Goal: Transaction & Acquisition: Purchase product/service

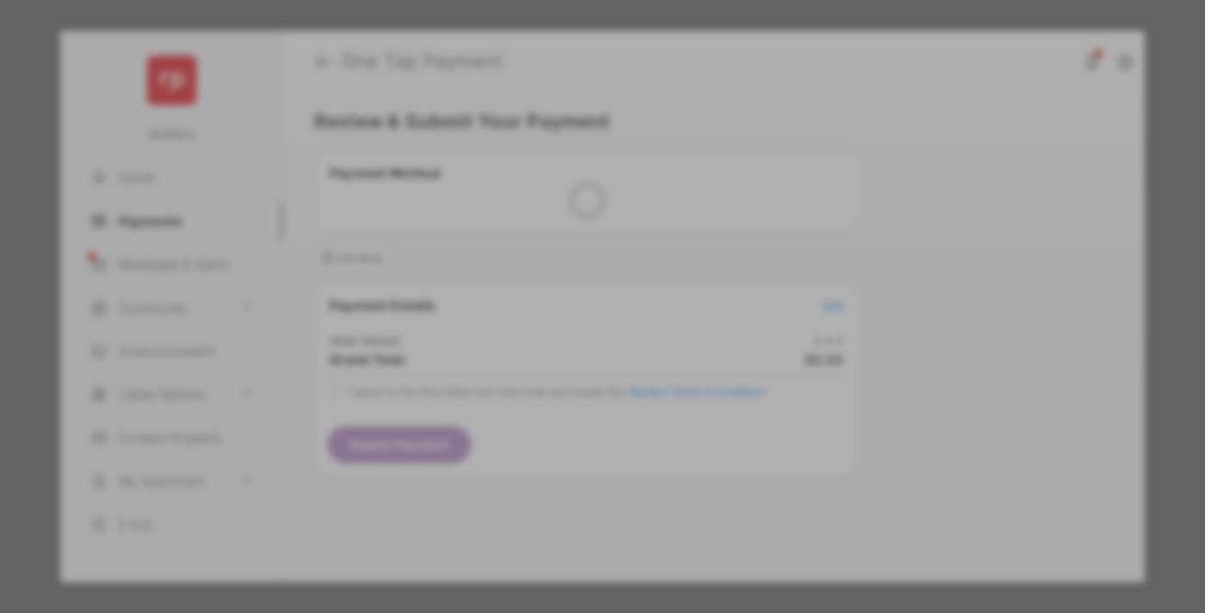
click at [570, 276] on div "Other Amount" at bounding box center [570, 290] width 279 height 29
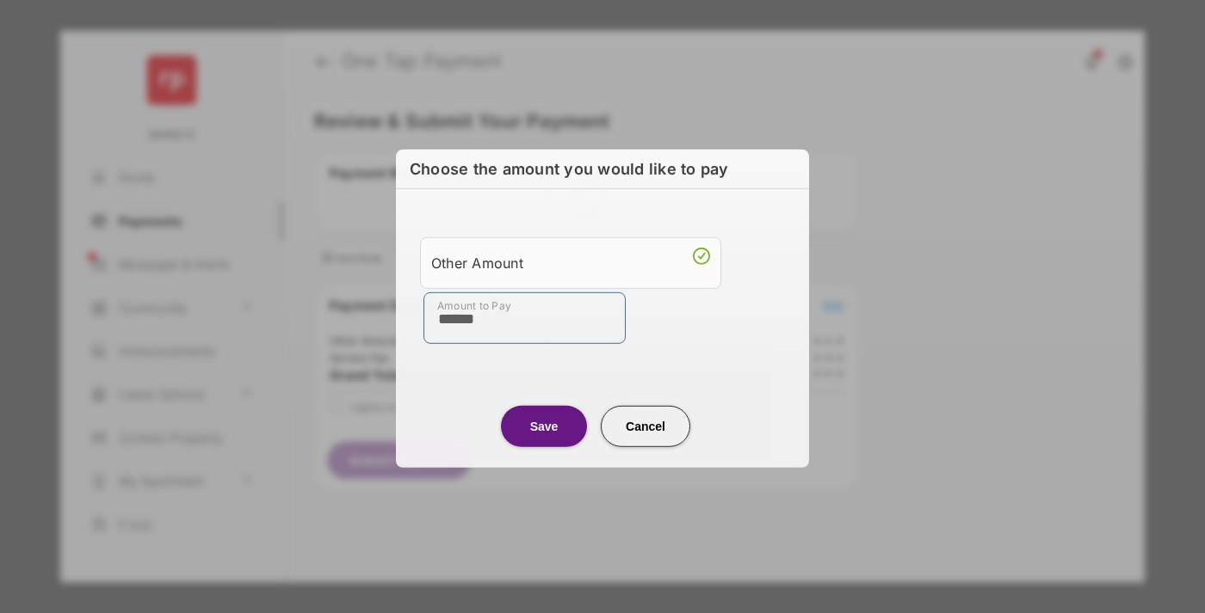
type input "******"
click at [544, 426] on button "Save" at bounding box center [544, 425] width 86 height 41
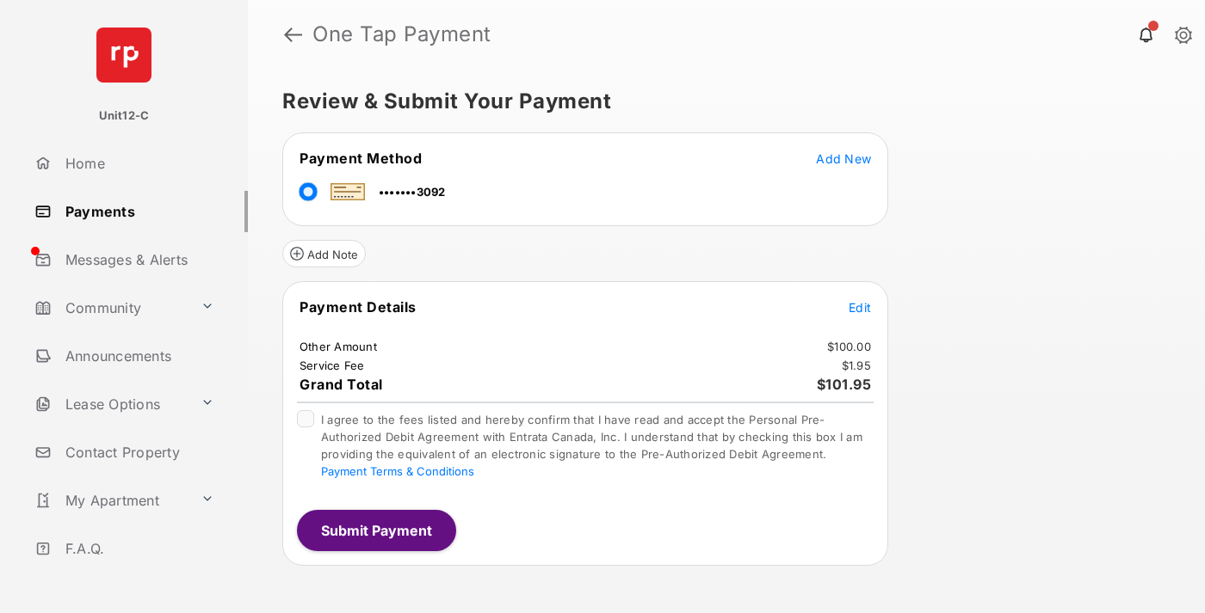
click at [860, 307] on span "Edit" at bounding box center [859, 307] width 22 height 15
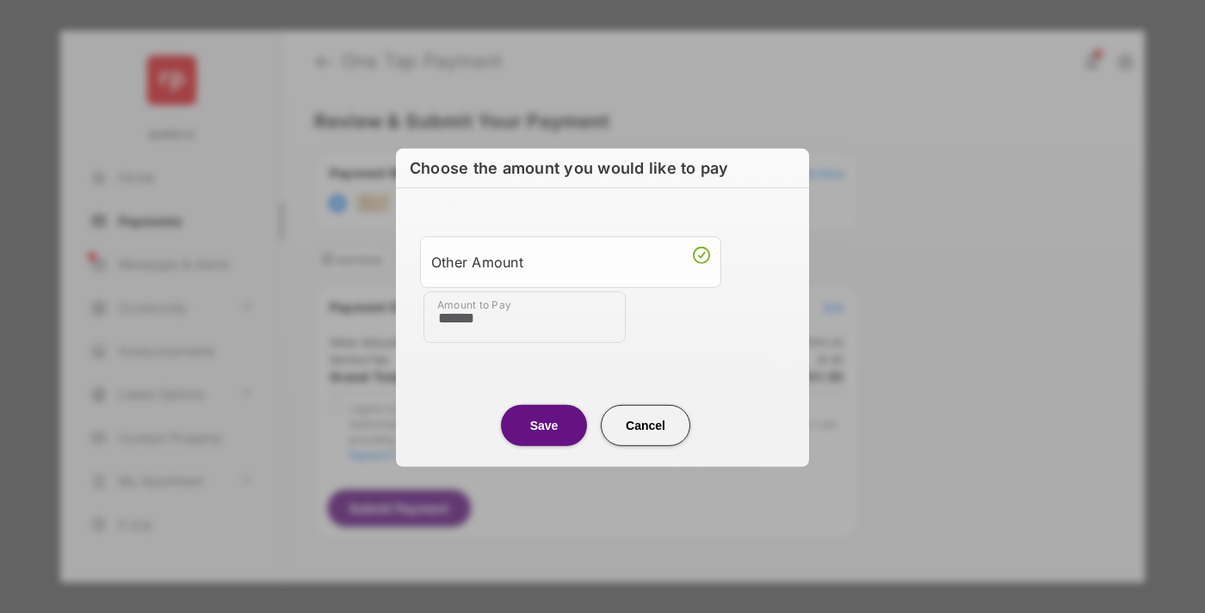
click at [544, 424] on button "Save" at bounding box center [544, 424] width 86 height 41
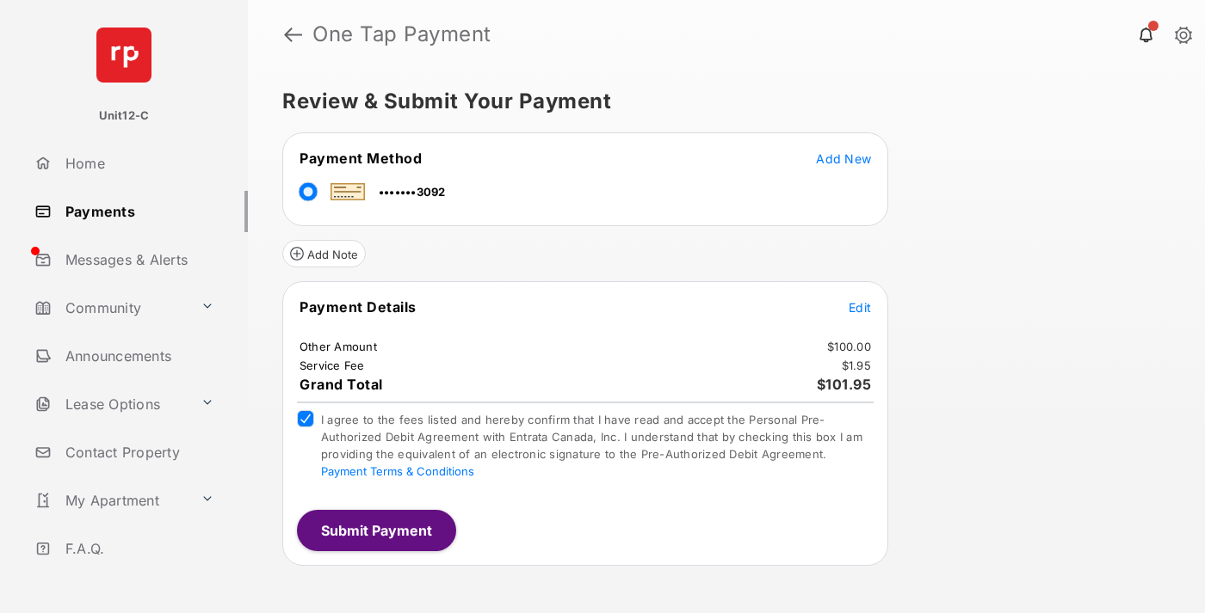
click at [375, 530] on button "Submit Payment" at bounding box center [376, 530] width 159 height 41
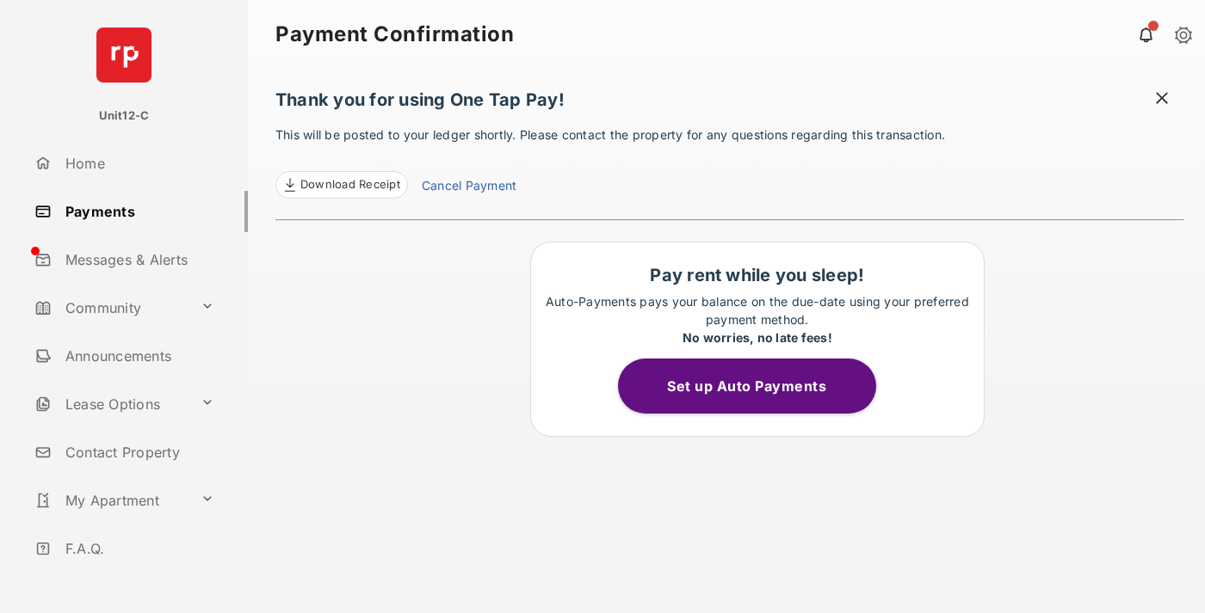
click at [1162, 100] on span at bounding box center [1161, 100] width 17 height 22
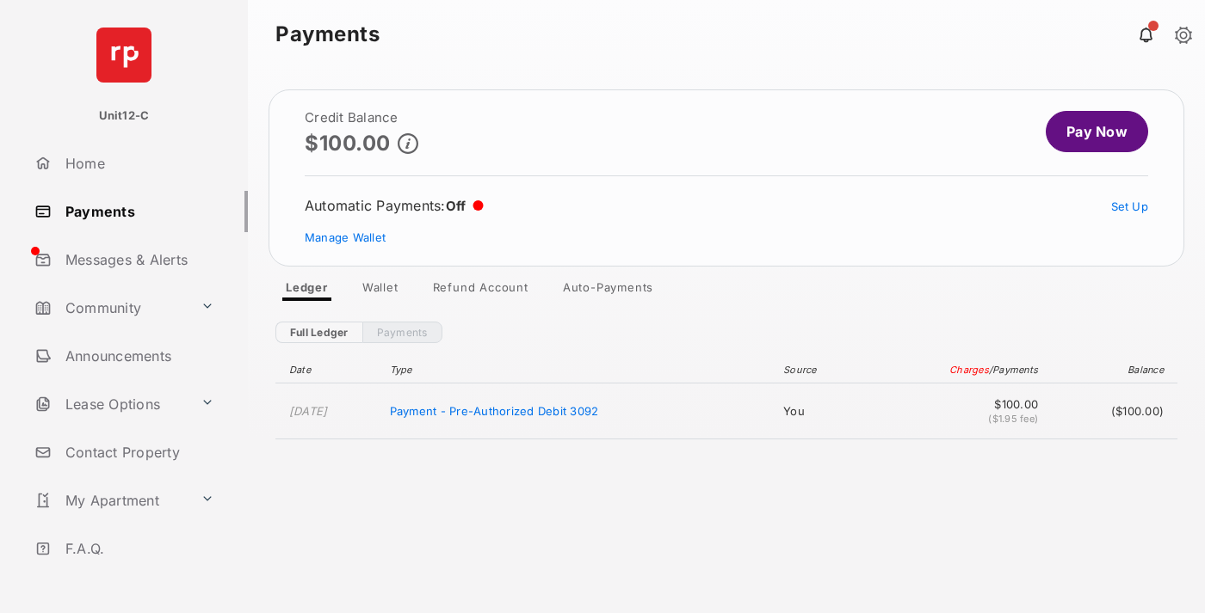
click at [345, 237] on link "Manage Wallet" at bounding box center [345, 238] width 81 height 14
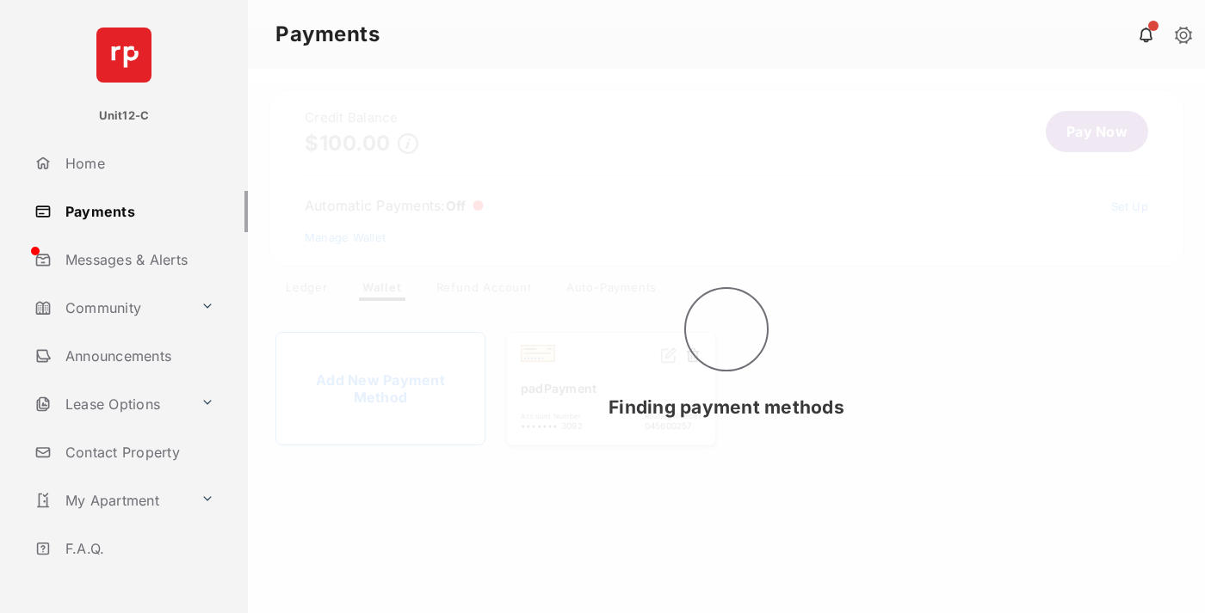
click at [693, 356] on button at bounding box center [692, 357] width 17 height 20
